Goal: Task Accomplishment & Management: Complete application form

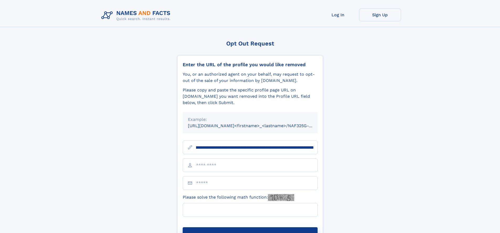
scroll to position [0, 57]
type input "**********"
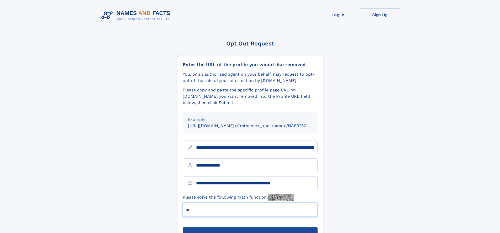
type input "**"
click at [250, 227] on button "Submit Opt Out Request" at bounding box center [250, 235] width 135 height 17
